Goal: Information Seeking & Learning: Learn about a topic

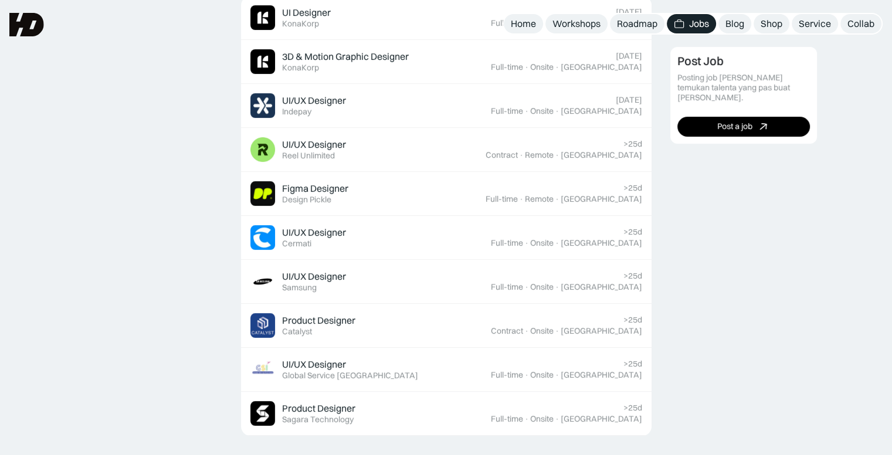
scroll to position [340, 0]
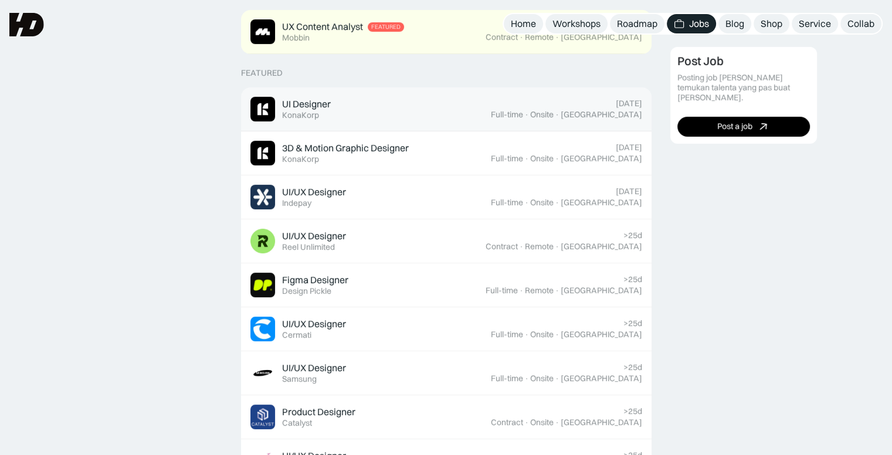
click at [412, 101] on div "UI Designer Featured KonaKorp" at bounding box center [371, 109] width 241 height 25
